Goal: Information Seeking & Learning: Learn about a topic

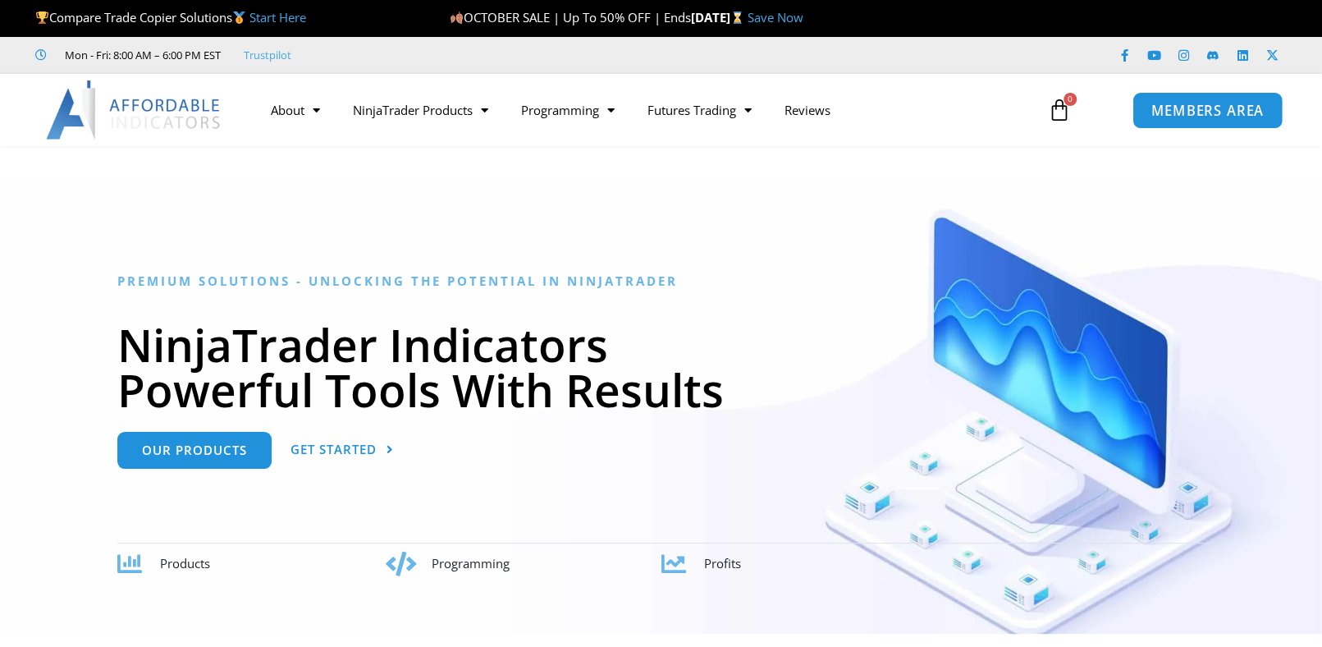
drag, startPoint x: 0, startPoint y: 0, endPoint x: 1165, endPoint y: 112, distance: 1170.6
click at [1165, 112] on span "MEMBERS AREA" at bounding box center [1207, 110] width 112 height 14
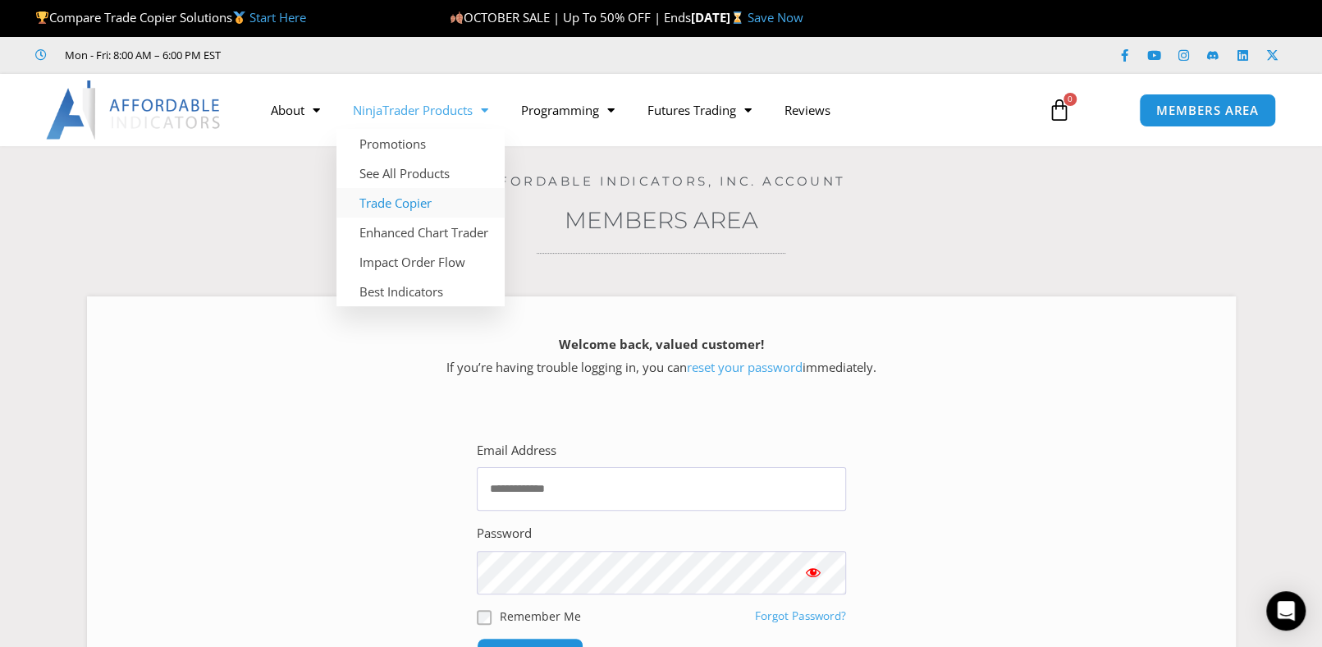
click at [414, 206] on link "Trade Copier" at bounding box center [420, 203] width 168 height 30
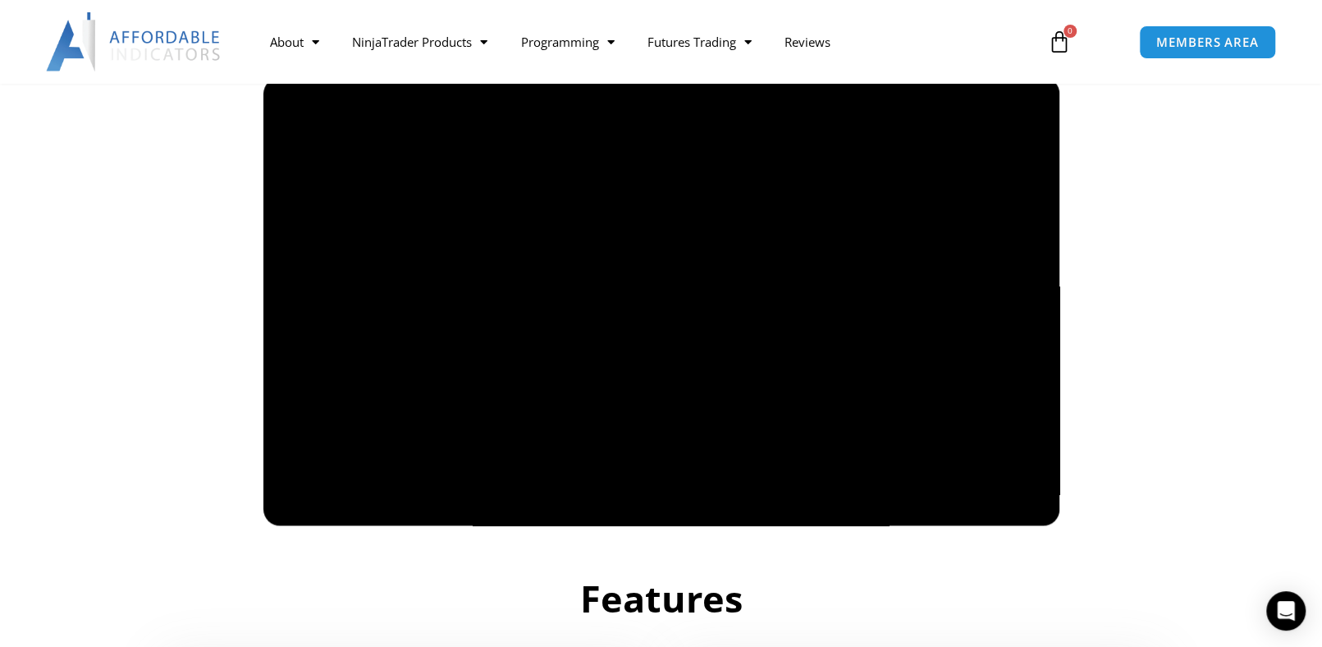
scroll to position [1159, 0]
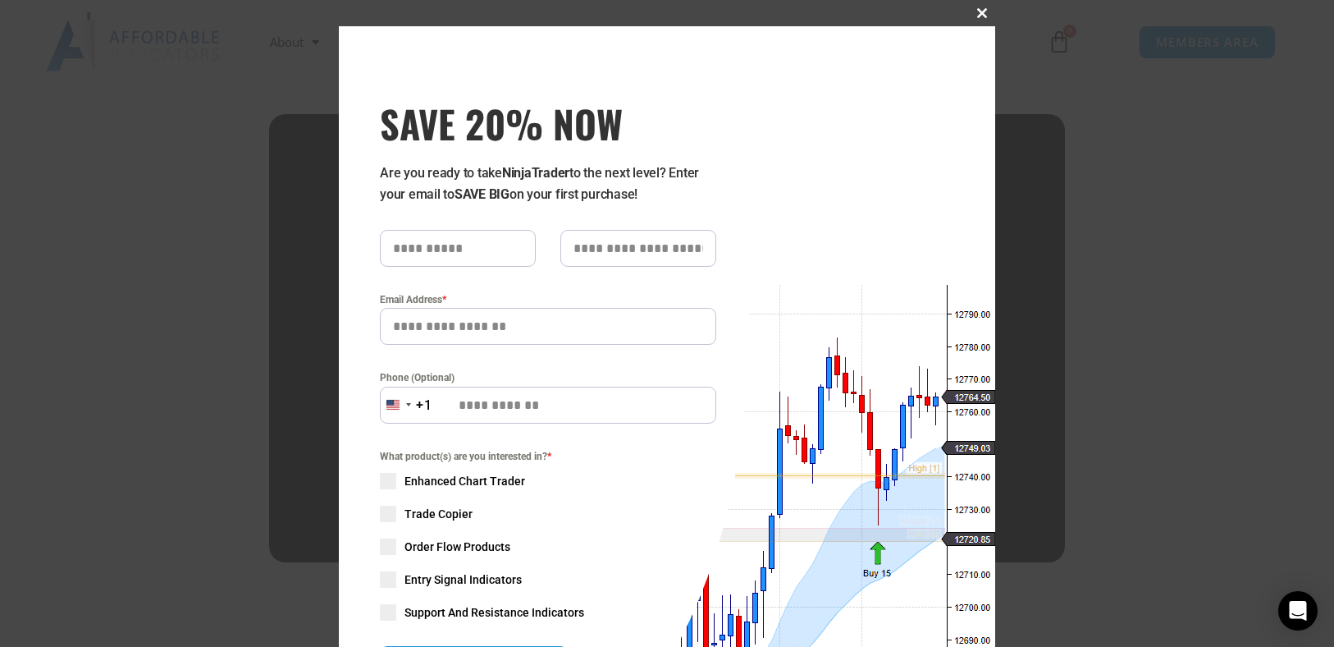
click at [970, 13] on span "SAVE 20% NOW popup" at bounding box center [982, 13] width 26 height 10
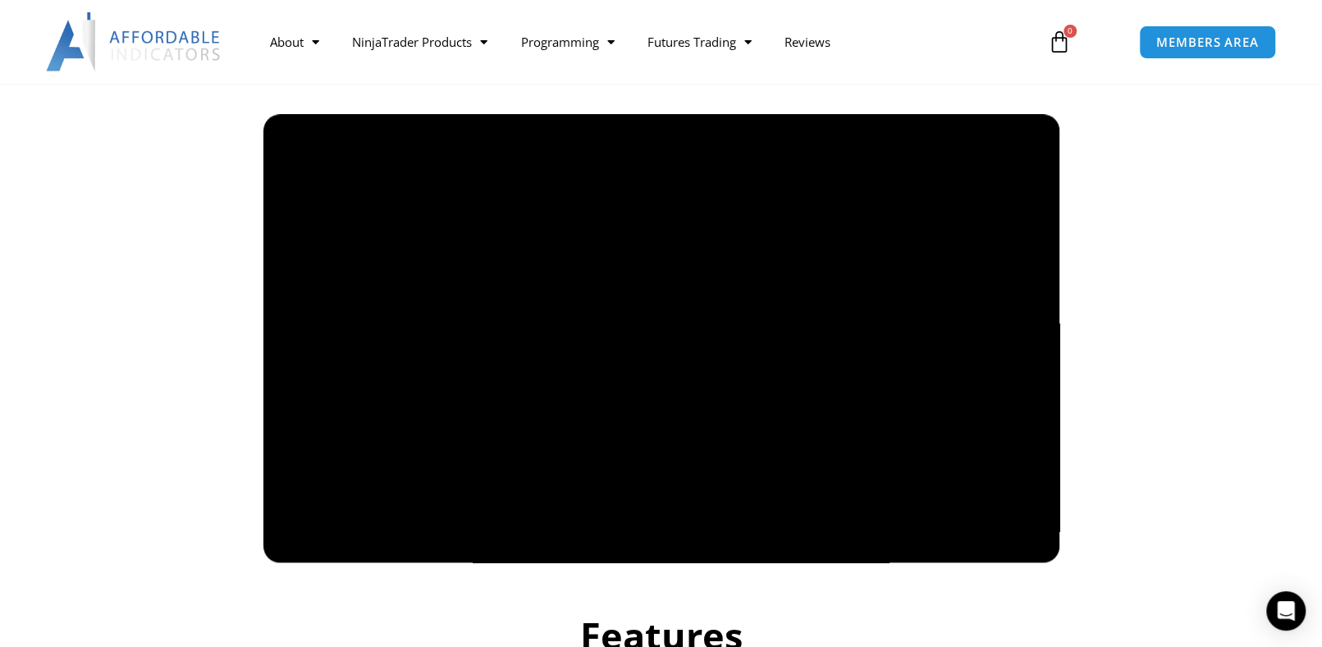
click at [136, 49] on img at bounding box center [134, 41] width 176 height 59
